Goal: Obtain resource: Obtain resource

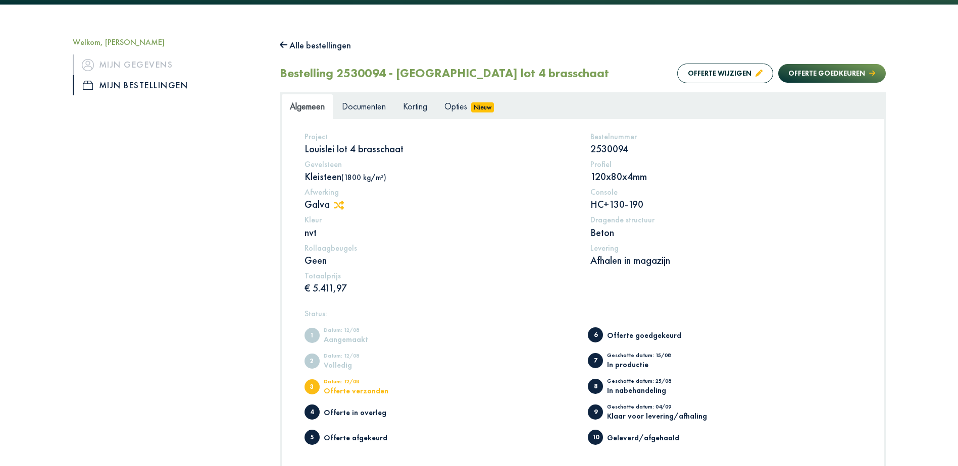
scroll to position [43, 0]
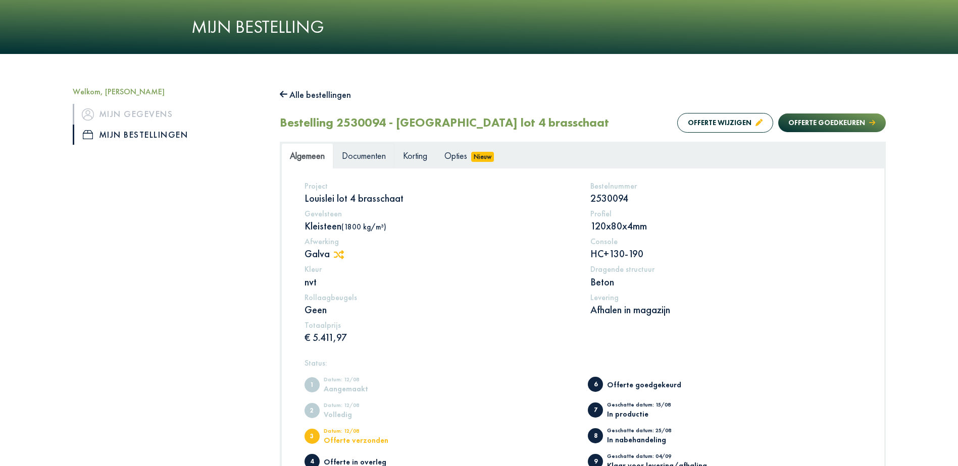
click at [379, 156] on span "Documenten" at bounding box center [364, 156] width 44 height 12
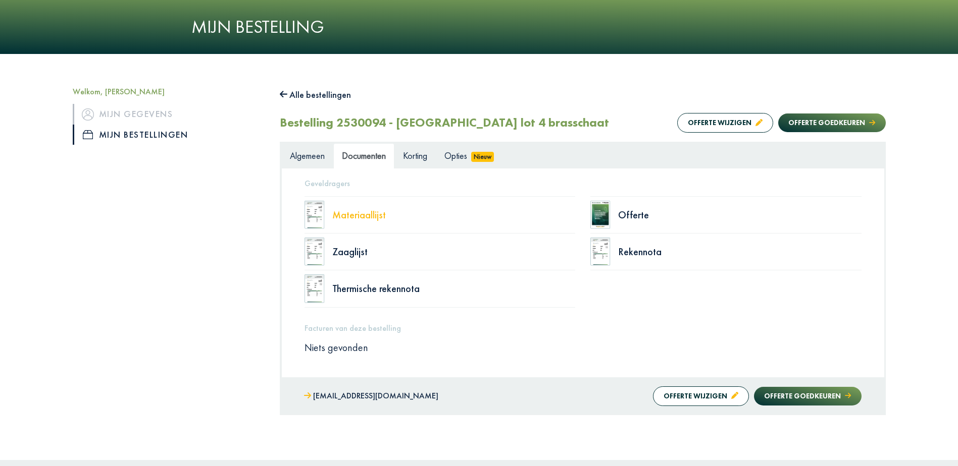
click at [360, 210] on div "Materiaallijst" at bounding box center [453, 215] width 243 height 10
click at [348, 254] on div "Zaaglijst" at bounding box center [453, 252] width 243 height 10
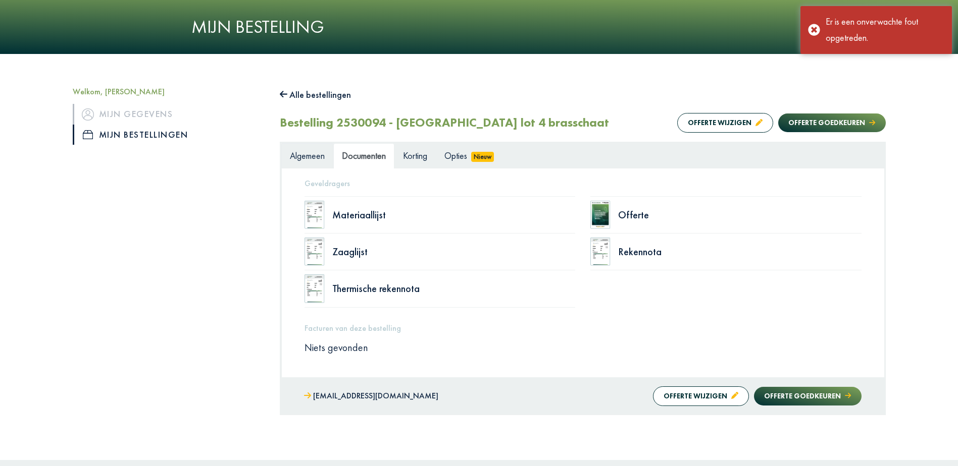
click at [301, 155] on span "Algemeen" at bounding box center [307, 156] width 35 height 12
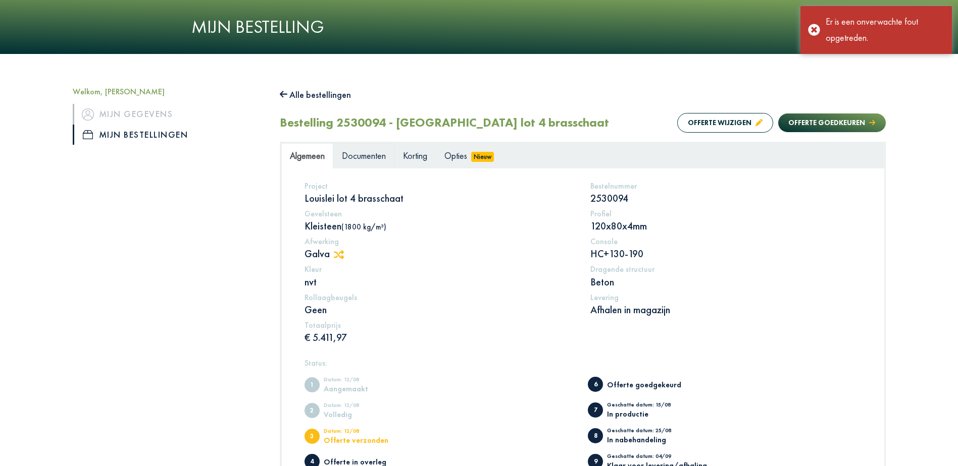
click at [366, 156] on span "Documenten" at bounding box center [364, 156] width 44 height 12
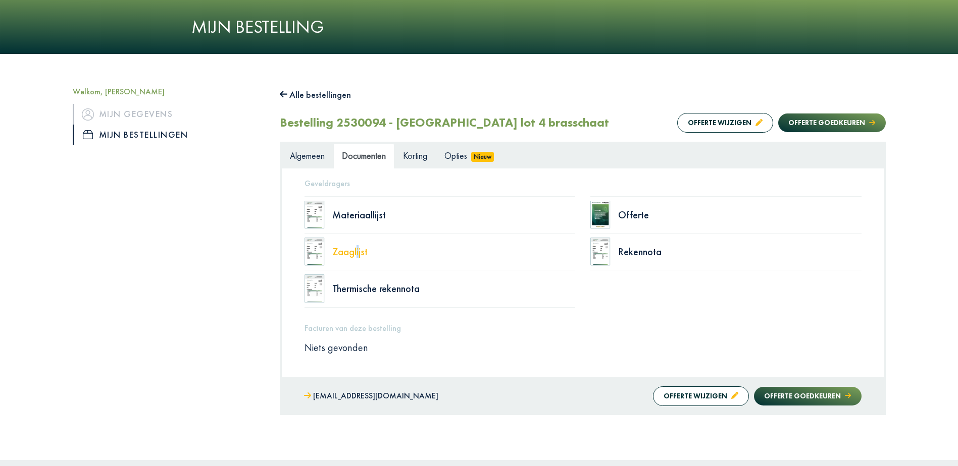
click at [353, 251] on div "Zaaglijst" at bounding box center [453, 252] width 243 height 10
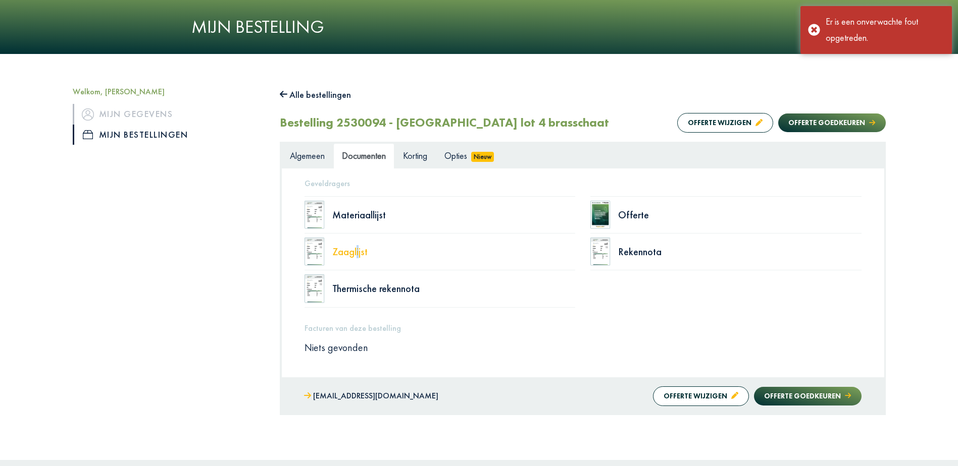
click at [351, 252] on div "Zaaglijst" at bounding box center [453, 252] width 243 height 10
